Goal: Task Accomplishment & Management: Complete application form

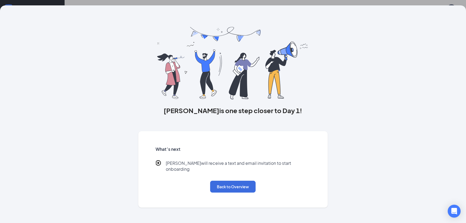
scroll to position [24, 0]
click at [242, 181] on button "Back to Overview" at bounding box center [232, 186] width 45 height 12
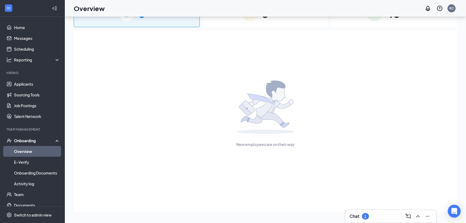
click at [31, 144] on div "Onboarding" at bounding box center [32, 140] width 65 height 11
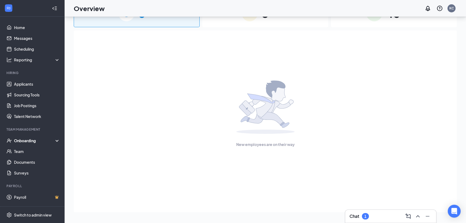
click at [31, 141] on div "Onboarding" at bounding box center [34, 140] width 41 height 5
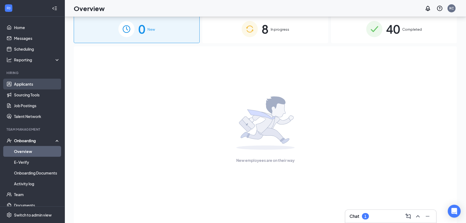
scroll to position [0, 0]
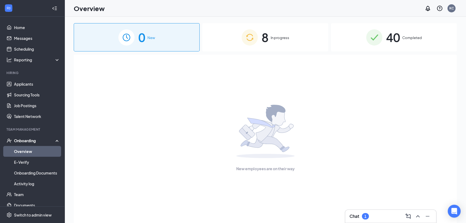
click at [275, 37] on span "In progress" at bounding box center [279, 37] width 19 height 5
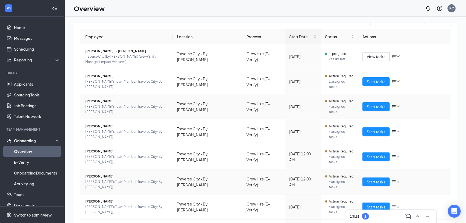
scroll to position [48, 0]
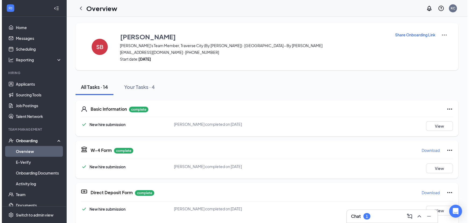
scroll to position [13, 0]
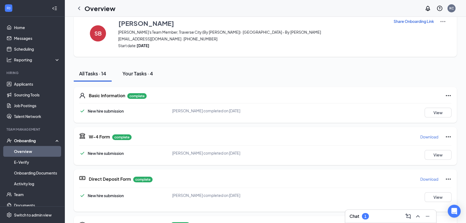
click at [143, 75] on div "Your Tasks · 4" at bounding box center [137, 73] width 31 height 7
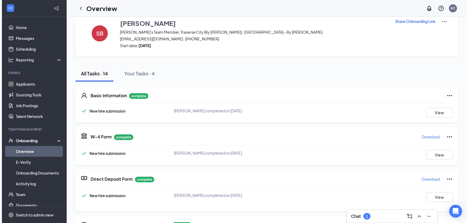
scroll to position [0, 0]
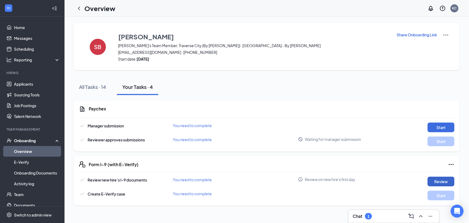
click at [440, 180] on button "Review" at bounding box center [441, 181] width 27 height 10
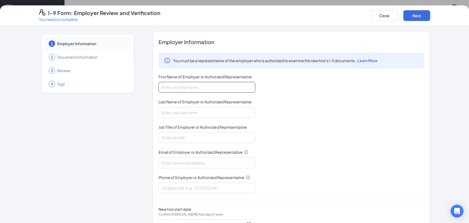
click at [192, 84] on input "First Name of Employer or Authorized Representative" at bounding box center [207, 87] width 97 height 11
type input "Colton"
type input "Sefton"
type input "Manager"
click at [169, 155] on div "Email of Employer or Authorized Representative" at bounding box center [207, 153] width 97 height 8
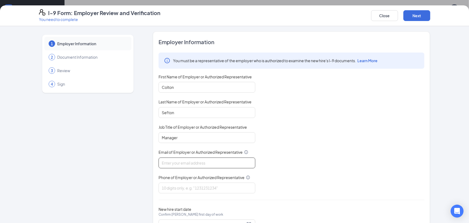
click at [174, 161] on input "Email of Employer or Authorized Representative" at bounding box center [207, 162] width 97 height 11
paste input "[EMAIL_ADDRESS][DOMAIN_NAME]"
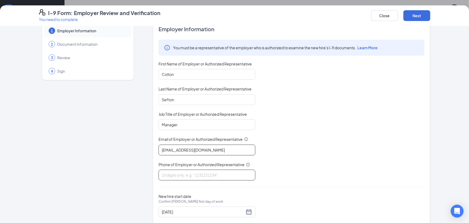
scroll to position [24, 0]
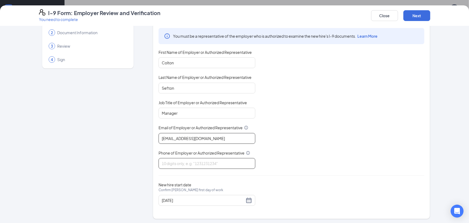
type input "[EMAIL_ADDRESS][DOMAIN_NAME]"
click at [175, 161] on input "Phone of Employer or Authorized Representative" at bounding box center [207, 163] width 97 height 11
type input "2313975956"
click at [128, 161] on div "1 Employer Information 2 Document Information 3 Review 4 Sign" at bounding box center [88, 113] width 98 height 212
click at [248, 197] on div "[DATE]" at bounding box center [207, 200] width 90 height 6
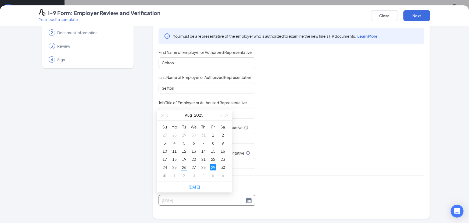
type input "[DATE]"
click at [213, 167] on div "29" at bounding box center [213, 167] width 6 height 6
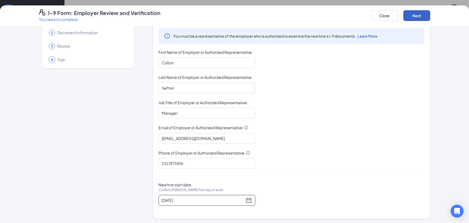
click at [409, 17] on button "Next" at bounding box center [416, 15] width 27 height 11
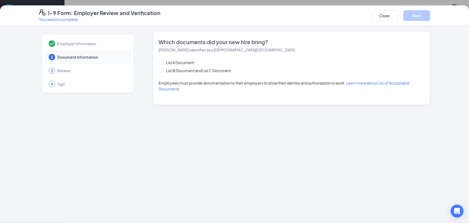
scroll to position [0, 0]
click at [165, 69] on span "List B Document and List C Document" at bounding box center [198, 70] width 69 height 6
click at [162, 69] on input "List B Document and List C Document" at bounding box center [161, 70] width 4 height 4
radio input "true"
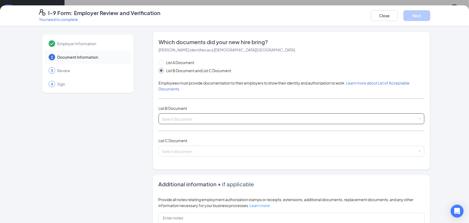
click at [188, 118] on input "search" at bounding box center [290, 117] width 256 height 8
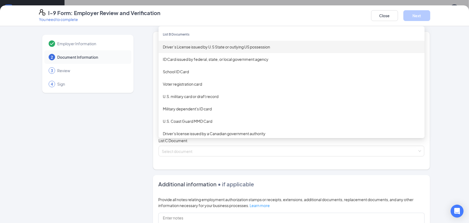
click at [188, 47] on div "Driver’s License issued by U.S State or outlying US possession" at bounding box center [291, 47] width 257 height 6
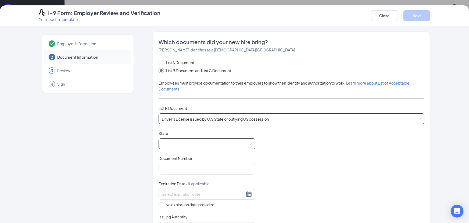
click at [180, 140] on span at bounding box center [207, 143] width 90 height 10
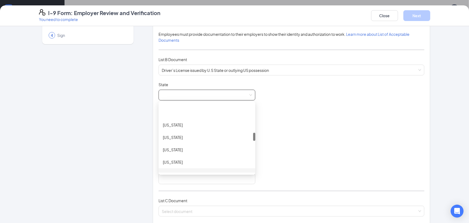
scroll to position [244, 0]
click at [175, 160] on div "[US_STATE]" at bounding box center [207, 162] width 88 height 6
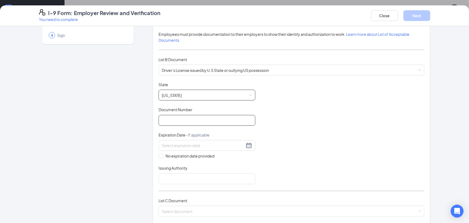
click at [175, 118] on input "Document Number" at bounding box center [207, 120] width 97 height 11
click at [175, 117] on input "Document Number" at bounding box center [207, 120] width 97 height 11
type input "b"
type input "B520762044177"
click at [247, 145] on div at bounding box center [207, 145] width 90 height 6
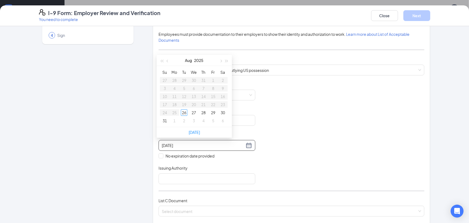
type input "[DATE]"
drag, startPoint x: 163, startPoint y: 60, endPoint x: 169, endPoint y: 60, distance: 5.4
click at [168, 60] on div "[DATE]" at bounding box center [194, 60] width 75 height 11
click at [163, 62] on button "button" at bounding box center [162, 60] width 6 height 11
click at [163, 62] on span "button" at bounding box center [161, 61] width 3 height 3
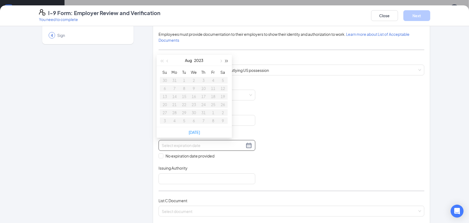
click at [226, 59] on button "button" at bounding box center [227, 60] width 6 height 11
type input "[DATE]"
click at [166, 61] on button "button" at bounding box center [168, 60] width 6 height 11
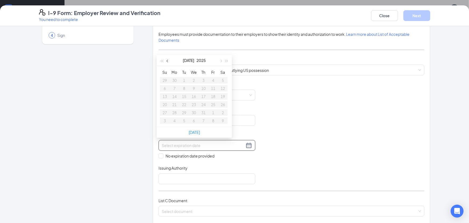
click at [166, 61] on button "button" at bounding box center [168, 60] width 6 height 11
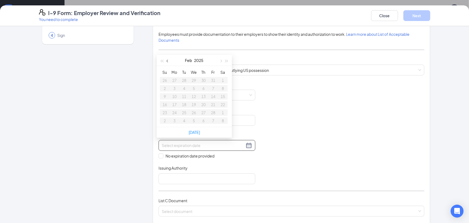
click at [166, 61] on button "button" at bounding box center [168, 60] width 6 height 11
click at [221, 61] on span "button" at bounding box center [220, 61] width 3 height 3
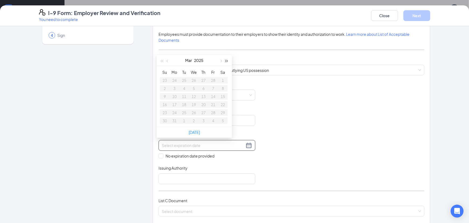
click at [227, 61] on span "button" at bounding box center [227, 61] width 3 height 3
type input "[DATE]"
click at [194, 89] on div "8" at bounding box center [194, 88] width 6 height 6
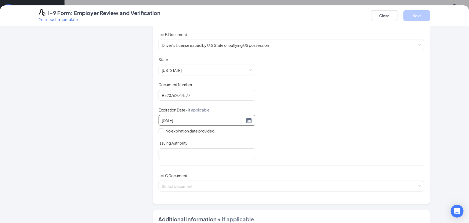
scroll to position [98, 0]
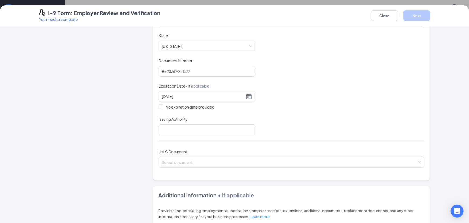
click at [171, 122] on div "Issuing Authority" at bounding box center [207, 120] width 97 height 8
click at [172, 124] on input "Issuing Authority" at bounding box center [207, 129] width 97 height 11
type input "[US_STATE]"
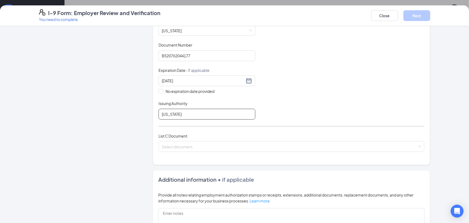
scroll to position [122, 0]
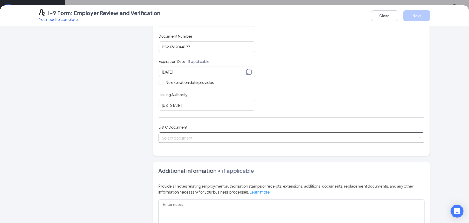
click at [172, 133] on input "search" at bounding box center [290, 136] width 256 height 8
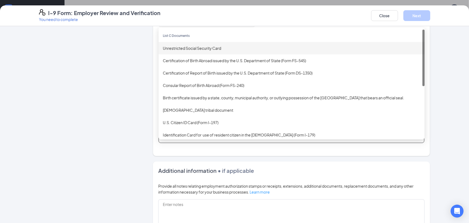
click at [195, 45] on div "Unrestricted Social Security Card" at bounding box center [291, 48] width 257 height 6
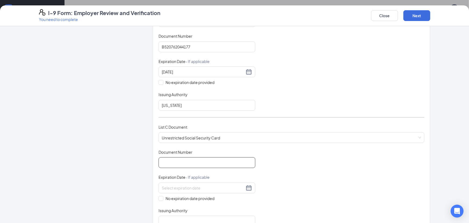
click at [169, 157] on input "Document Number" at bounding box center [207, 162] width 97 height 11
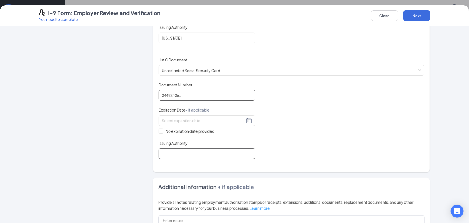
scroll to position [195, 0]
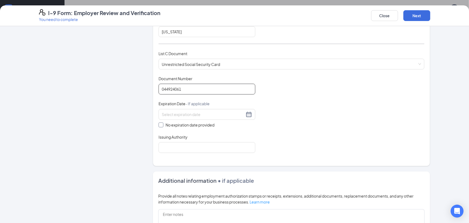
type input "044924061"
drag, startPoint x: 164, startPoint y: 123, endPoint x: 165, endPoint y: 130, distance: 6.7
click at [164, 123] on span "No expiration date provided" at bounding box center [189, 125] width 53 height 6
click at [162, 123] on input "No expiration date provided" at bounding box center [161, 124] width 4 height 4
checkbox input "true"
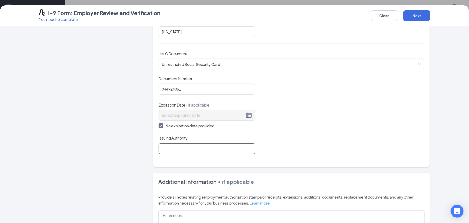
click at [170, 150] on input "Issuing Authority" at bounding box center [207, 148] width 97 height 11
type input "social security admin"
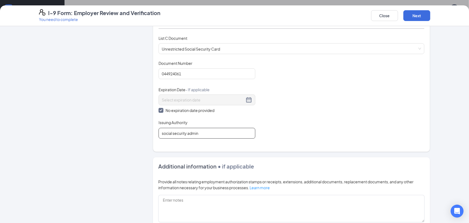
scroll to position [244, 0]
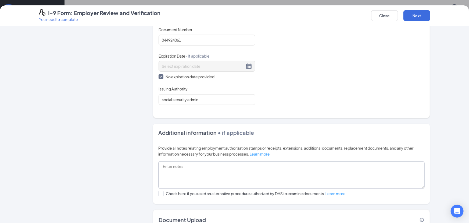
click at [166, 169] on textarea at bounding box center [291, 174] width 266 height 27
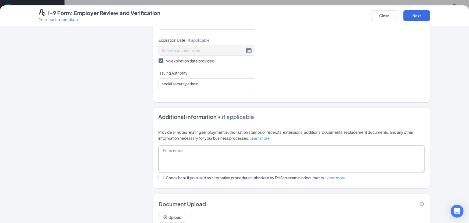
scroll to position [280, 0]
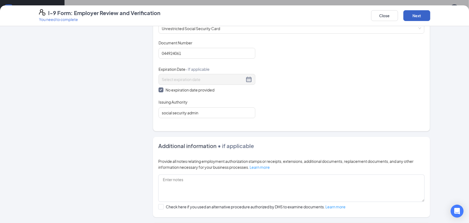
click at [414, 17] on button "Next" at bounding box center [416, 15] width 27 height 11
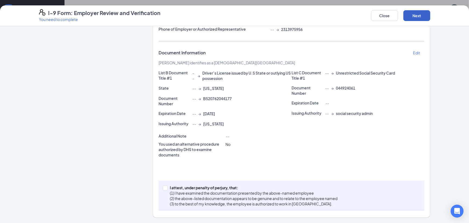
scroll to position [89, 0]
click at [414, 15] on button "Next" at bounding box center [416, 15] width 27 height 11
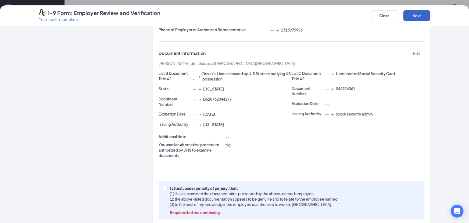
scroll to position [97, 0]
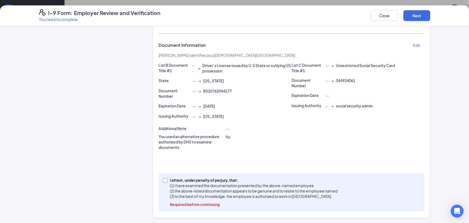
click at [163, 183] on label "I attest, under penalty of [PERSON_NAME], that: (1) I have examined the documen…" at bounding box center [251, 192] width 177 height 30
click at [163, 181] on input "I attest, under penalty of [PERSON_NAME], that: (1) I have examined the documen…" at bounding box center [165, 180] width 4 height 4
checkbox input "true"
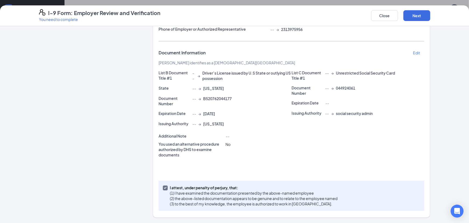
scroll to position [89, 0]
click at [421, 17] on button "Next" at bounding box center [416, 15] width 27 height 11
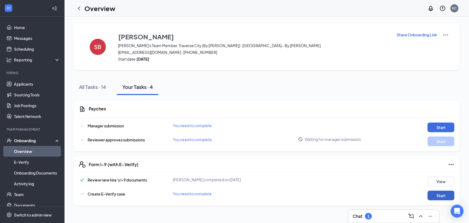
click at [437, 193] on button "Start" at bounding box center [441, 195] width 27 height 10
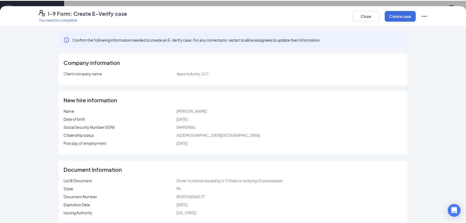
scroll to position [43, 0]
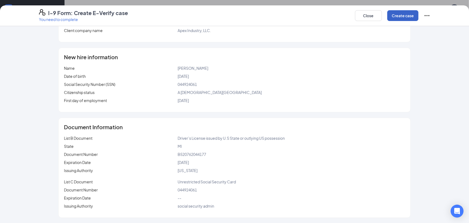
click at [403, 17] on button "Create case" at bounding box center [402, 15] width 31 height 11
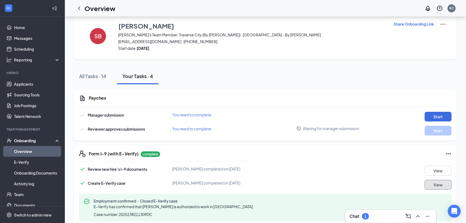
scroll to position [21, 0]
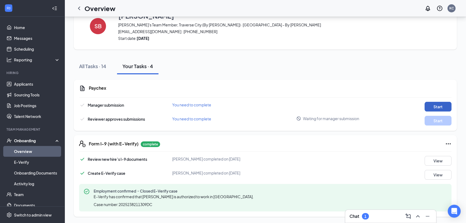
click at [432, 104] on button "Start" at bounding box center [437, 107] width 27 height 10
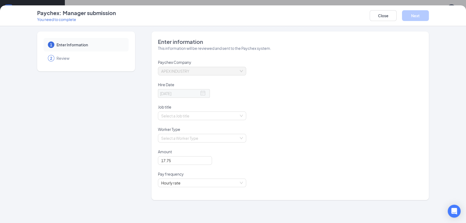
click at [218, 171] on div "Paychex Company APEX INDUSTRY Hire Date [DATE] Job title Select a Job title Wor…" at bounding box center [290, 126] width 264 height 134
drag, startPoint x: 100, startPoint y: 149, endPoint x: 105, endPoint y: 137, distance: 13.7
click at [101, 148] on div "1 Enter Information 2 Review" at bounding box center [86, 115] width 98 height 168
click at [52, 58] on div "2" at bounding box center [51, 58] width 6 height 6
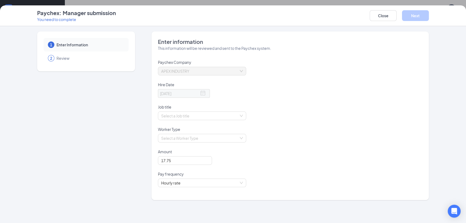
drag, startPoint x: 52, startPoint y: 58, endPoint x: 81, endPoint y: 58, distance: 29.3
click at [64, 58] on div "2 Review" at bounding box center [86, 57] width 85 height 13
drag, startPoint x: 182, startPoint y: 73, endPoint x: 177, endPoint y: 90, distance: 17.6
click at [180, 75] on div "APEX INDUSTRY" at bounding box center [202, 71] width 88 height 9
click at [187, 118] on input "search" at bounding box center [200, 116] width 78 height 8
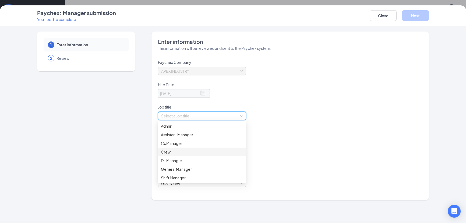
click at [171, 154] on div "Crew" at bounding box center [202, 152] width 82 height 6
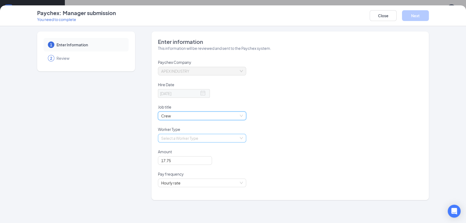
click at [184, 136] on input "search" at bounding box center [200, 138] width 78 height 8
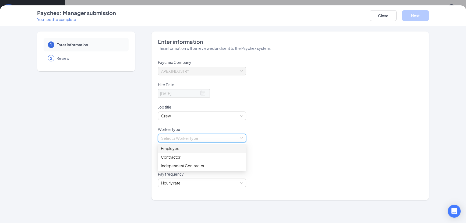
click at [183, 149] on div "Employee" at bounding box center [202, 148] width 82 height 6
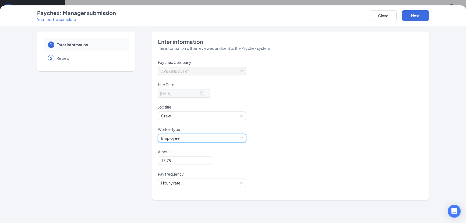
scroll to position [21, 0]
click at [409, 10] on div "Close Next" at bounding box center [398, 15] width 59 height 13
click at [409, 12] on button "Next" at bounding box center [415, 15] width 27 height 11
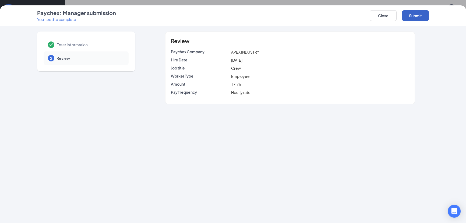
click at [414, 20] on button "Submit" at bounding box center [415, 15] width 27 height 11
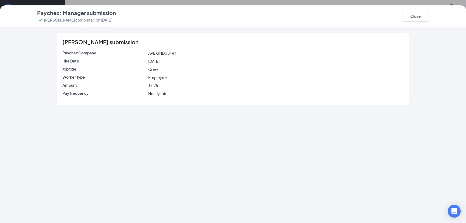
click at [424, 22] on div "Close" at bounding box center [415, 16] width 27 height 14
drag, startPoint x: 418, startPoint y: 16, endPoint x: 383, endPoint y: 24, distance: 35.4
click at [417, 16] on button "Close" at bounding box center [415, 16] width 27 height 11
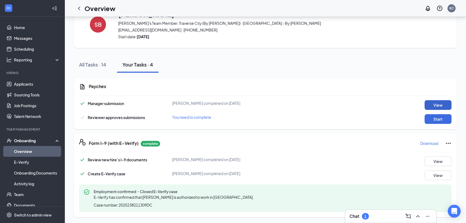
scroll to position [23, 0]
click at [430, 115] on button "Start" at bounding box center [437, 118] width 27 height 10
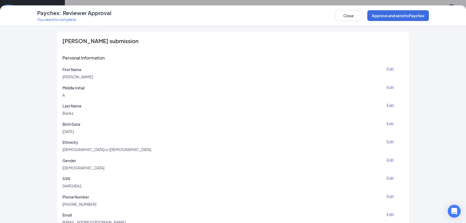
scroll to position [0, 0]
click at [385, 16] on button "Approve and send to Paychex" at bounding box center [398, 15] width 62 height 11
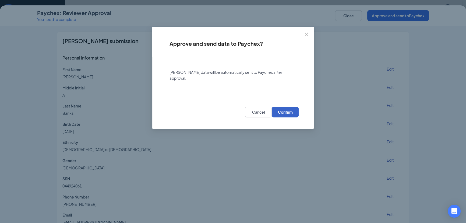
click at [282, 106] on button "Confirm" at bounding box center [284, 111] width 27 height 11
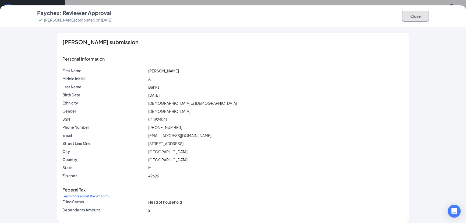
drag, startPoint x: 417, startPoint y: 16, endPoint x: 414, endPoint y: 17, distance: 3.5
click at [416, 16] on button "Close" at bounding box center [415, 16] width 27 height 11
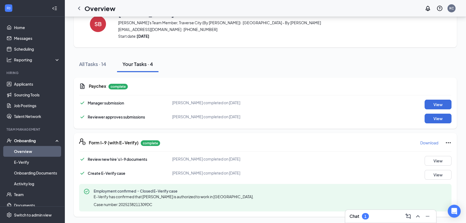
click at [33, 141] on div "Onboarding" at bounding box center [34, 140] width 41 height 5
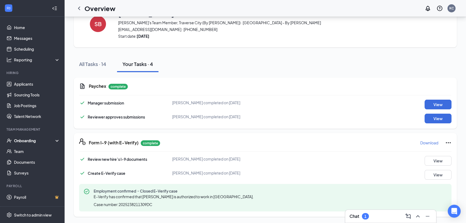
click at [40, 139] on div "Onboarding" at bounding box center [34, 140] width 41 height 5
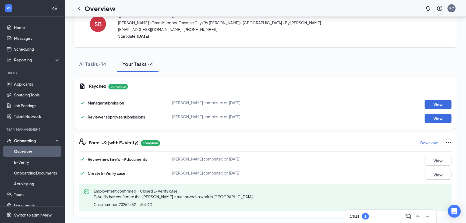
click at [35, 151] on link "Overview" at bounding box center [37, 151] width 46 height 11
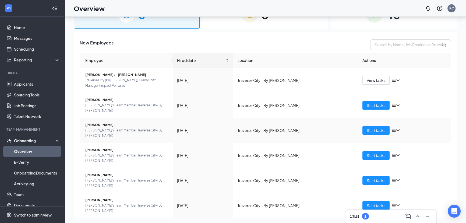
scroll to position [8, 0]
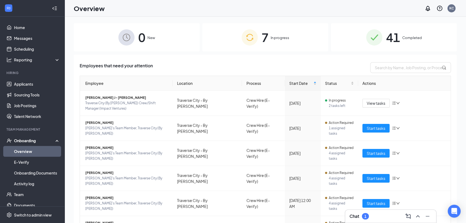
click at [266, 38] on span "7" at bounding box center [264, 37] width 7 height 19
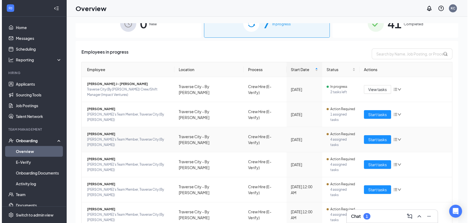
scroll to position [29, 0]
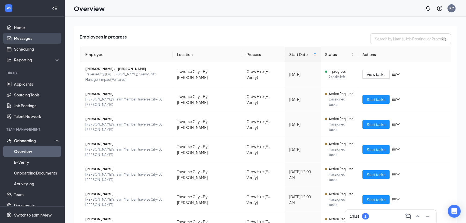
click at [38, 37] on link "Messages" at bounding box center [37, 38] width 46 height 11
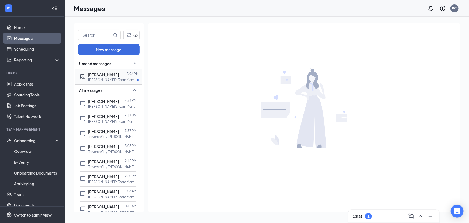
click at [109, 81] on p "[PERSON_NAME]'s Team Member, [GEOGRAPHIC_DATA] (By [PERSON_NAME]) at [GEOGRAPHI…" at bounding box center [112, 79] width 48 height 5
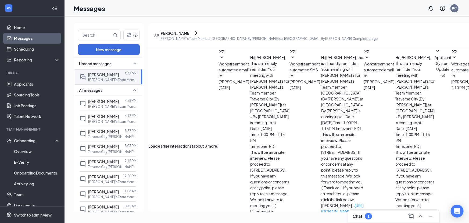
scroll to position [87, 0]
click at [106, 104] on p "[PERSON_NAME]'s Team Member, [GEOGRAPHIC_DATA] (By [PERSON_NAME]) at [GEOGRAPHI…" at bounding box center [112, 106] width 48 height 5
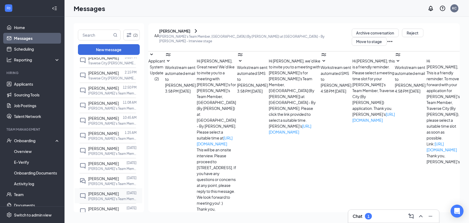
scroll to position [98, 0]
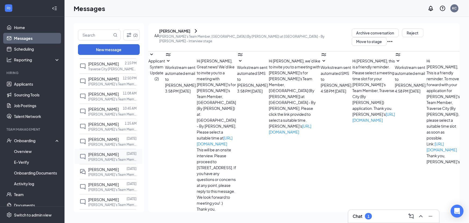
click at [105, 162] on p "[PERSON_NAME]'s Team Member, [GEOGRAPHIC_DATA] (By [PERSON_NAME]) at [GEOGRAPHI…" at bounding box center [112, 159] width 48 height 5
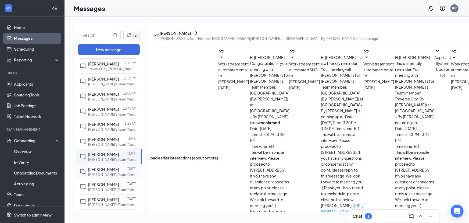
scroll to position [117, 0]
click at [109, 177] on p "[PERSON_NAME]'s Team Member, [GEOGRAPHIC_DATA] (By [PERSON_NAME]) at [GEOGRAPHI…" at bounding box center [112, 174] width 48 height 5
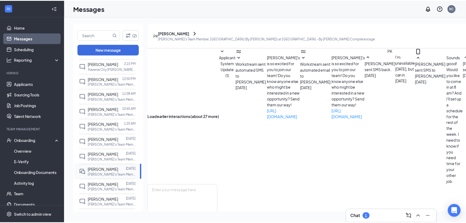
scroll to position [184, 0]
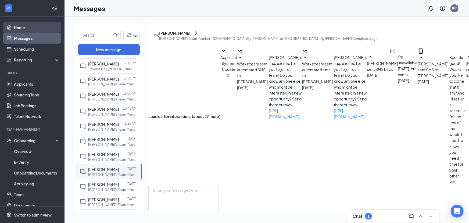
click at [31, 27] on link "Home" at bounding box center [37, 27] width 46 height 11
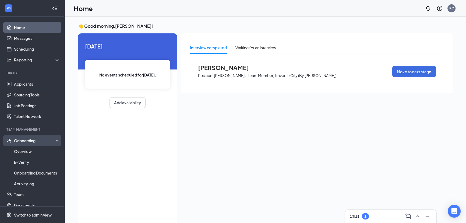
click at [32, 141] on div "Onboarding" at bounding box center [34, 140] width 41 height 5
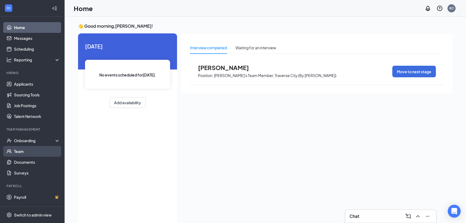
click at [35, 147] on link "Team" at bounding box center [37, 151] width 46 height 11
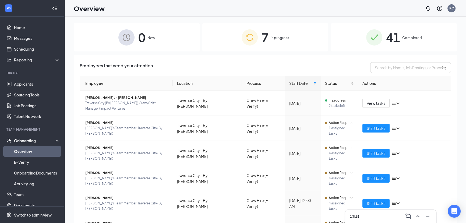
click at [264, 30] on span "7" at bounding box center [264, 37] width 7 height 19
